Goal: Task Accomplishment & Management: Manage account settings

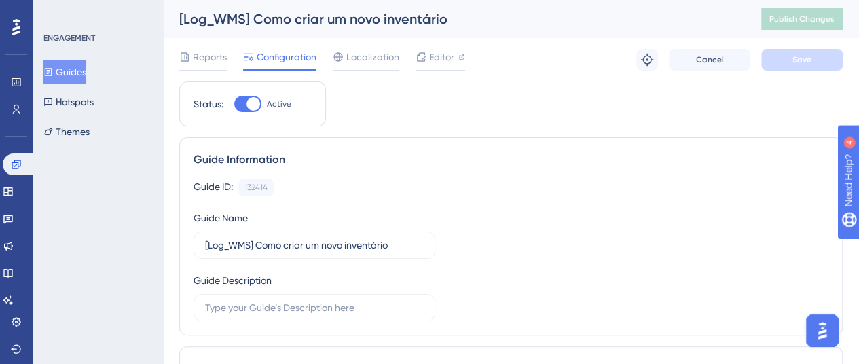
click at [86, 76] on button "Guides" at bounding box center [64, 72] width 43 height 24
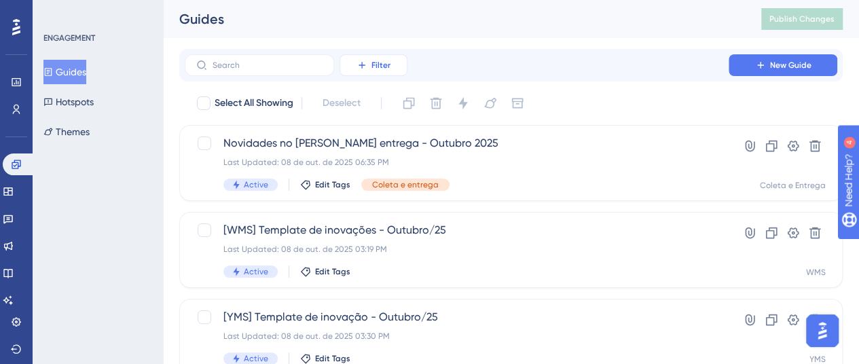
click at [391, 69] on button "Filter" at bounding box center [373, 65] width 68 height 22
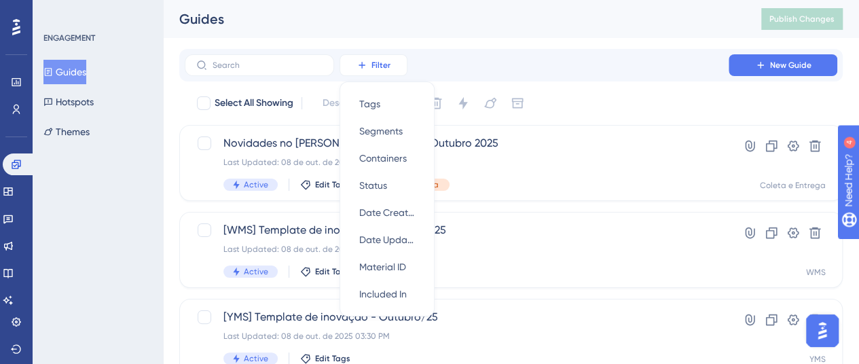
scroll to position [16, 0]
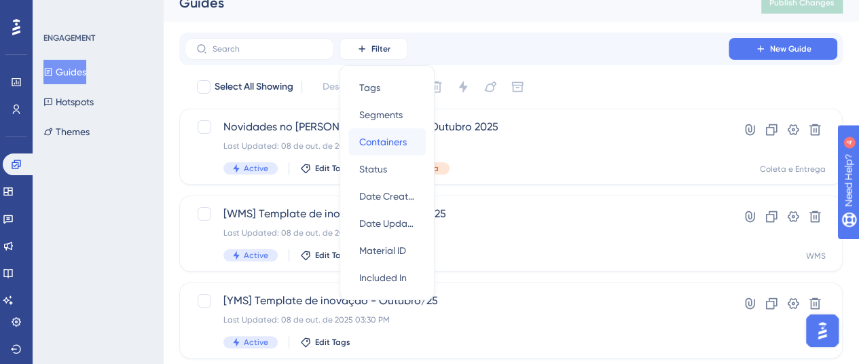
click at [401, 142] on span "Containers" at bounding box center [383, 142] width 48 height 16
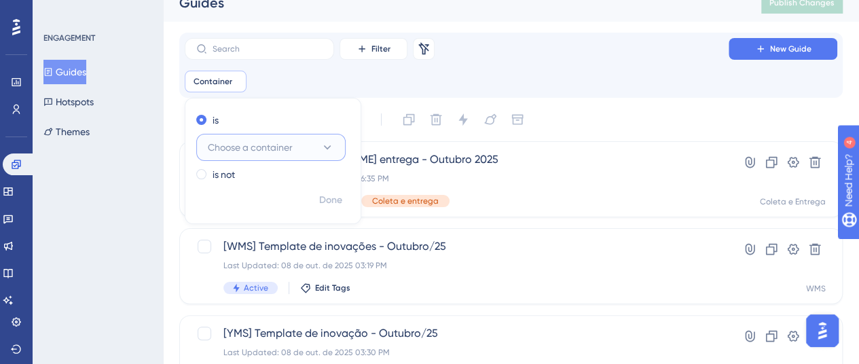
scroll to position [29, 0]
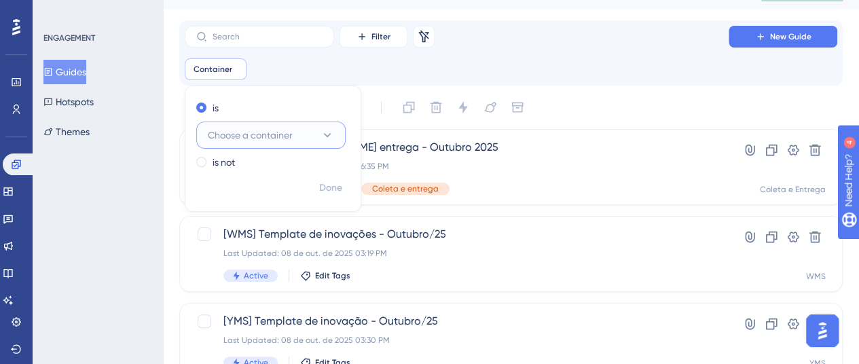
click at [322, 128] on icon at bounding box center [327, 135] width 14 height 14
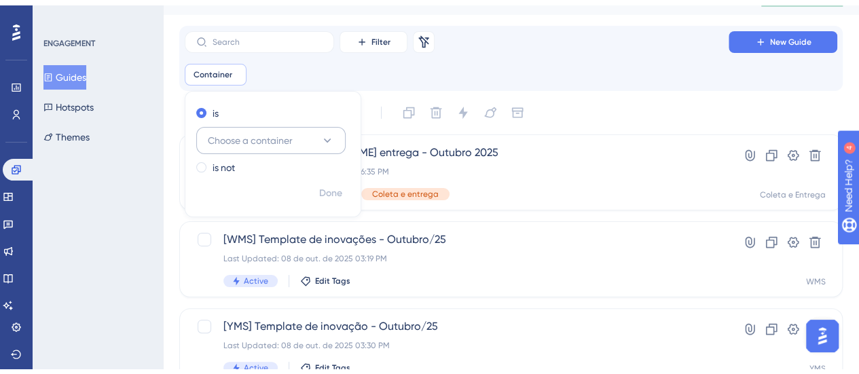
scroll to position [132, 0]
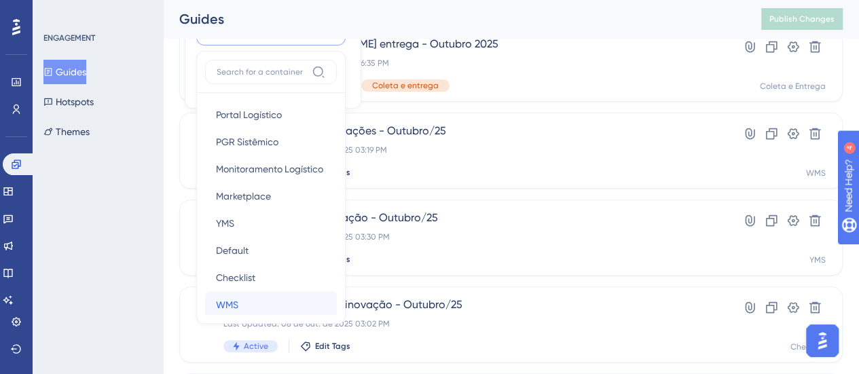
click at [264, 297] on div "WMS WMS" at bounding box center [271, 304] width 110 height 27
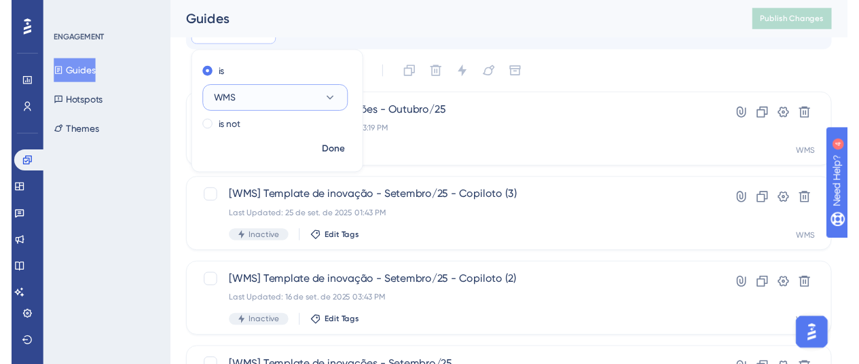
scroll to position [0, 0]
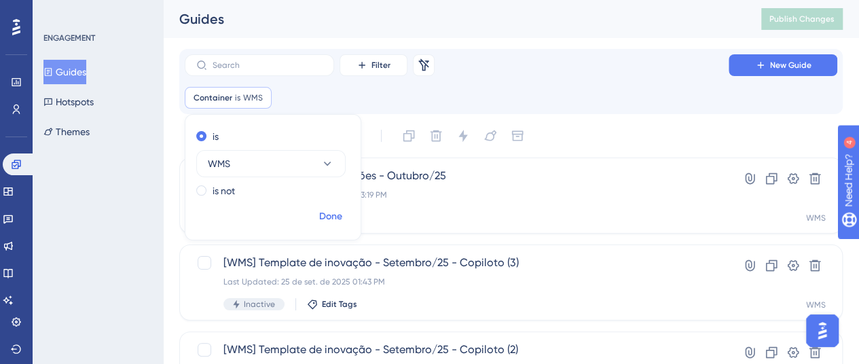
click at [327, 215] on span "Done" at bounding box center [330, 216] width 23 height 16
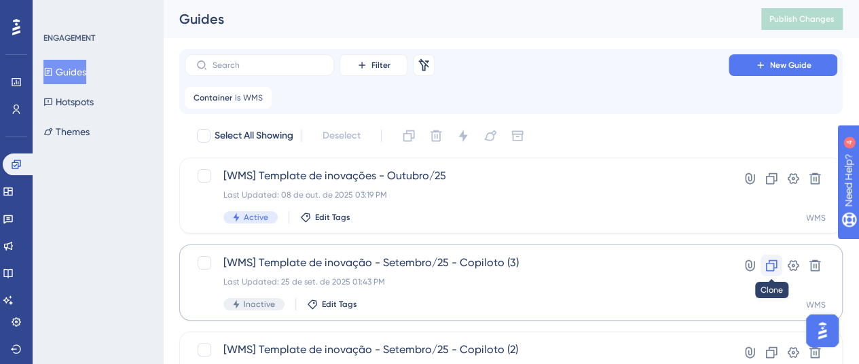
click at [767, 268] on icon at bounding box center [771, 266] width 14 height 14
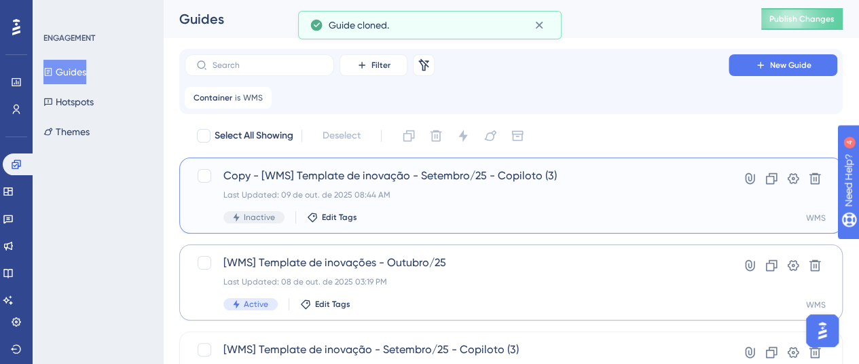
click at [513, 189] on div "Copy - [WMS] Template de inovação - Setembro/25 - Copiloto (3) Last Updated: 09…" at bounding box center [456, 196] width 466 height 56
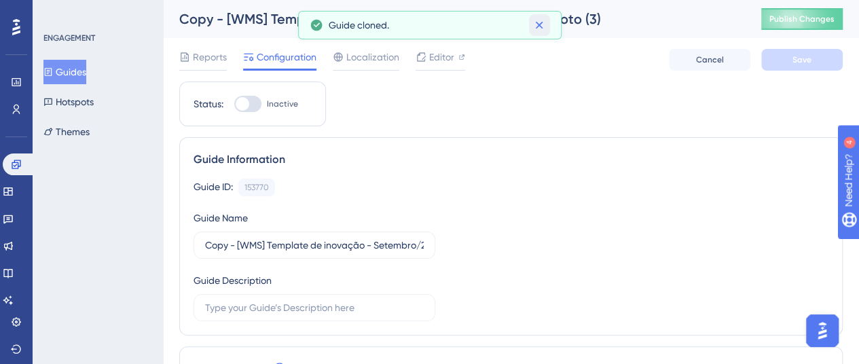
click at [542, 28] on icon at bounding box center [539, 25] width 14 height 14
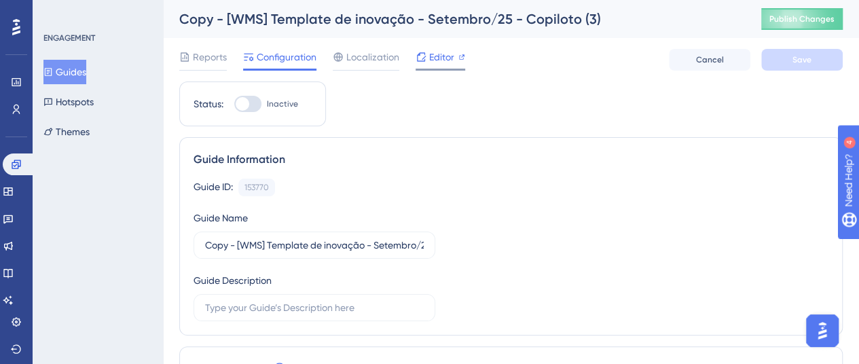
click at [439, 57] on span "Editor" at bounding box center [441, 57] width 25 height 16
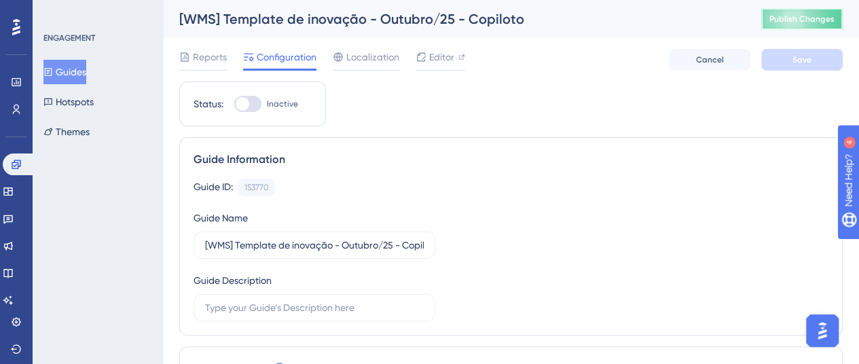
click at [790, 14] on span "Publish Changes" at bounding box center [801, 19] width 65 height 11
click at [260, 101] on div at bounding box center [247, 104] width 27 height 16
click at [234, 104] on input "Inactive" at bounding box center [234, 104] width 1 height 1
checkbox input "true"
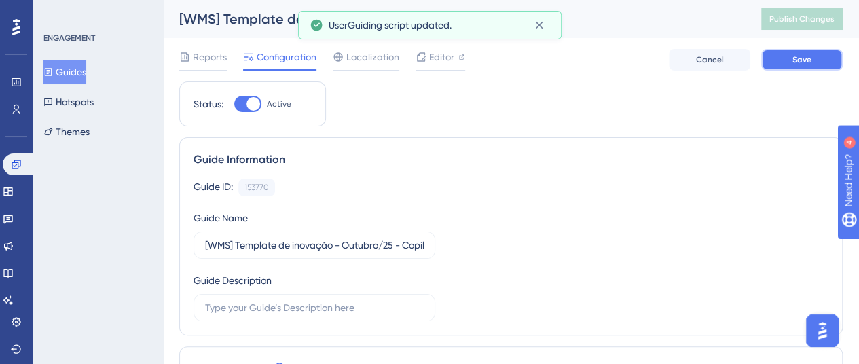
click at [790, 60] on button "Save" at bounding box center [801, 60] width 81 height 22
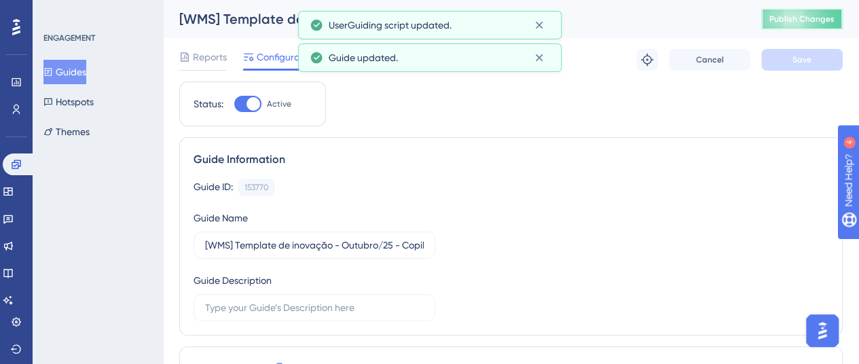
click at [805, 14] on span "Publish Changes" at bounding box center [801, 19] width 65 height 11
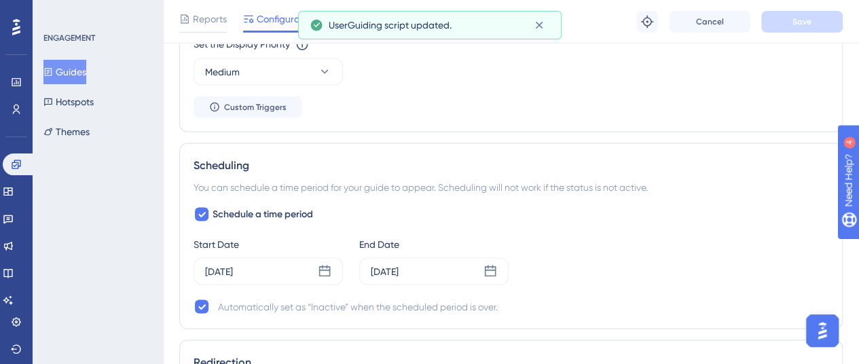
scroll to position [1290, 0]
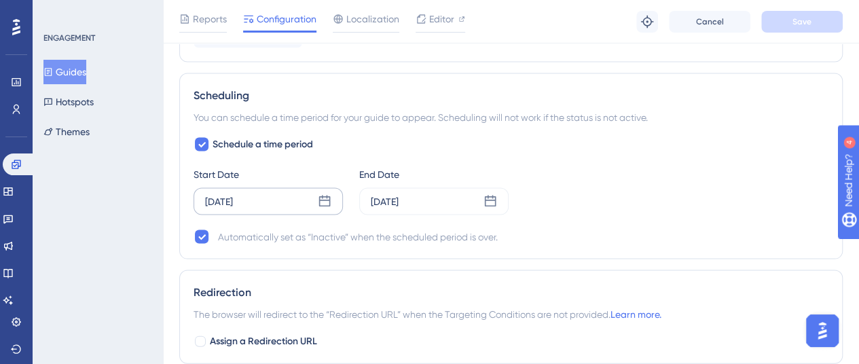
click at [322, 189] on div "Sep 16 2025" at bounding box center [267, 201] width 149 height 27
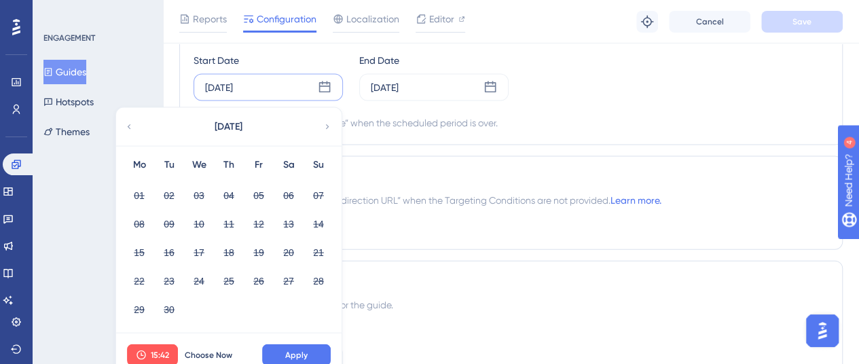
scroll to position [1426, 0]
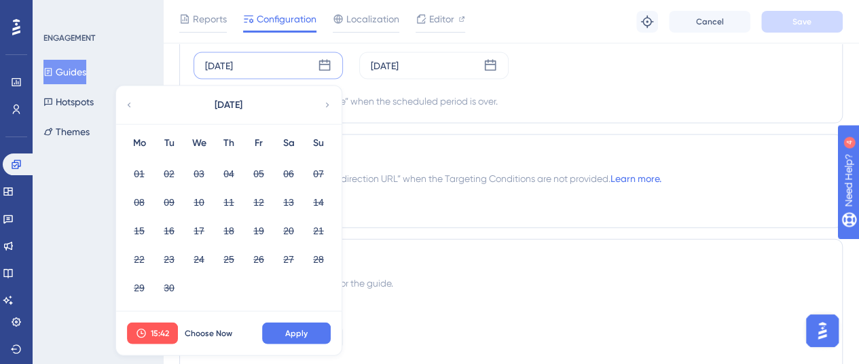
click at [325, 99] on icon at bounding box center [327, 105] width 10 height 12
click at [210, 339] on button "Choose Now" at bounding box center [208, 333] width 61 height 22
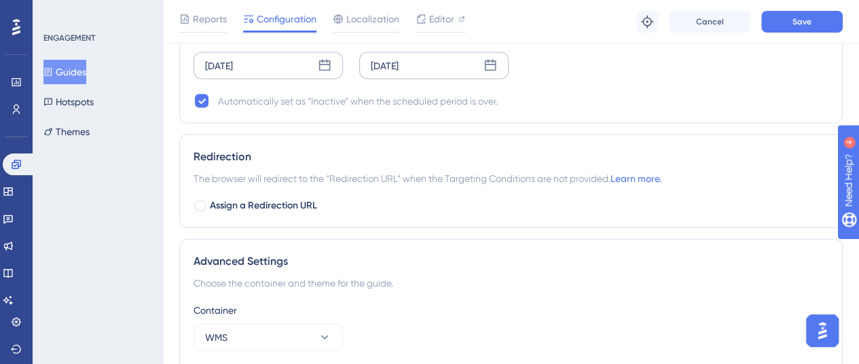
click at [492, 60] on icon at bounding box center [491, 66] width 12 height 12
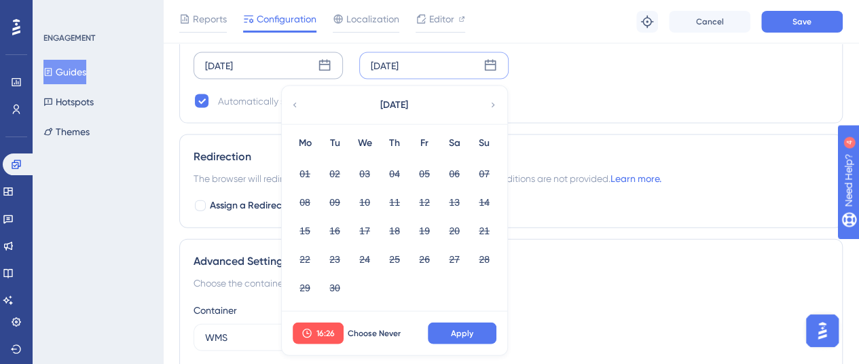
click at [489, 101] on icon at bounding box center [493, 105] width 10 height 12
click at [427, 227] on button "17" at bounding box center [424, 230] width 23 height 23
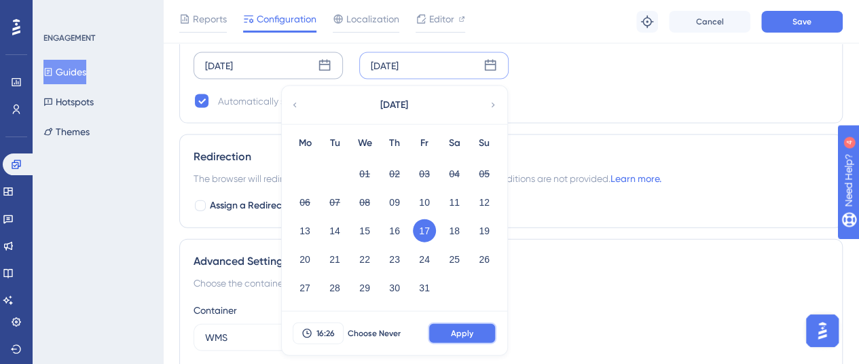
click at [459, 328] on span "Apply" at bounding box center [462, 333] width 22 height 11
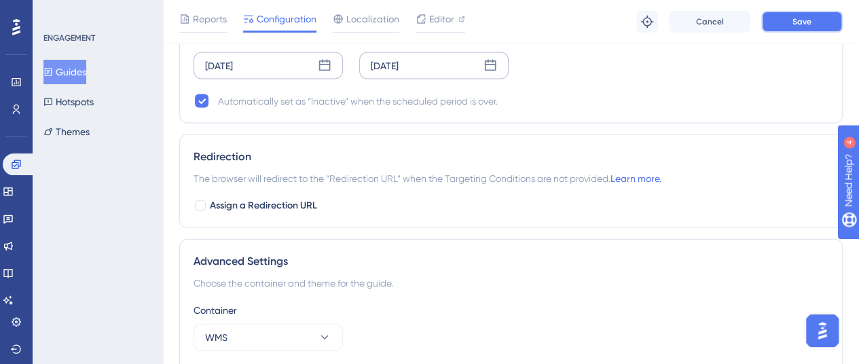
click at [774, 22] on button "Save" at bounding box center [801, 22] width 81 height 22
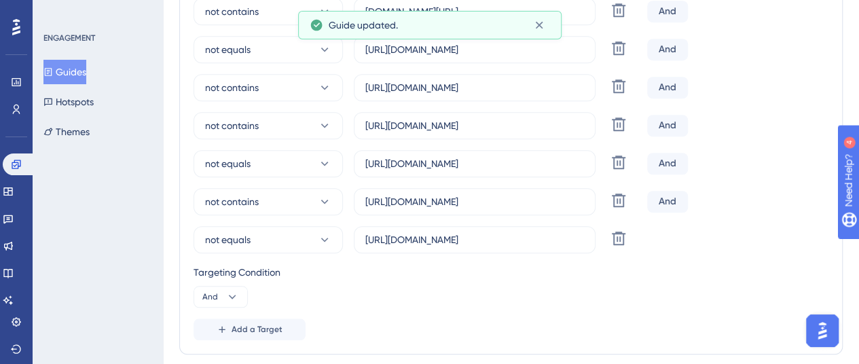
scroll to position [0, 0]
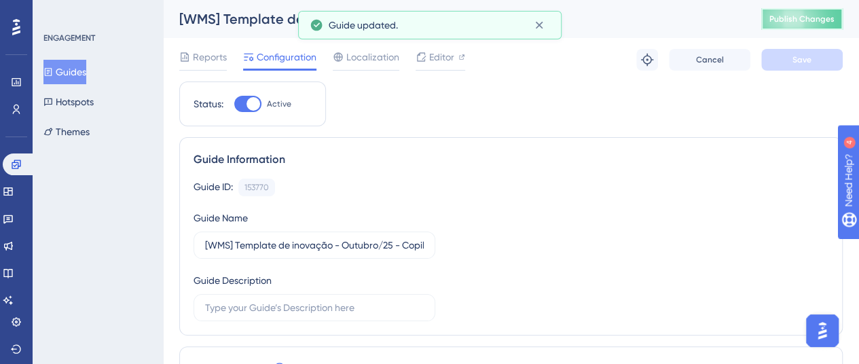
click at [788, 12] on button "Publish Changes" at bounding box center [801, 19] width 81 height 22
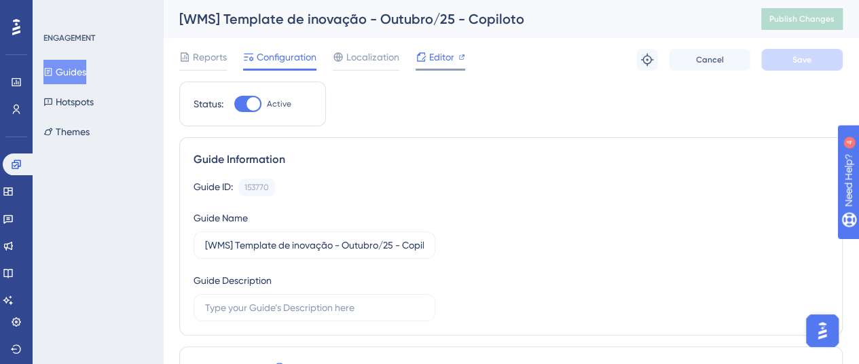
click at [436, 53] on span "Editor" at bounding box center [441, 57] width 25 height 16
click at [442, 57] on span "Editor" at bounding box center [441, 57] width 25 height 16
